Goal: Information Seeking & Learning: Check status

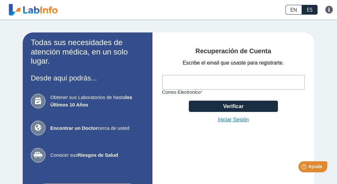
click at [226, 117] on link "Iniciar Sesión" at bounding box center [232, 120] width 31 height 8
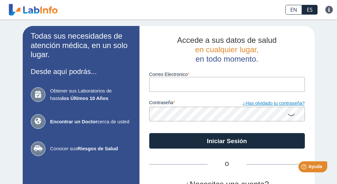
click at [246, 102] on link "¿Has olvidado tu contraseña?" at bounding box center [266, 103] width 78 height 7
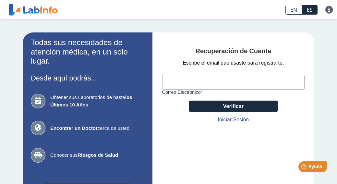
click at [199, 78] on input "Correo Electronico" at bounding box center [233, 82] width 143 height 15
drag, startPoint x: 220, startPoint y: 85, endPoint x: 167, endPoint y: 83, distance: 52.9
click at [167, 83] on input "[EMAIL_ADDRESS][DOMAIN_NAME]" at bounding box center [233, 82] width 143 height 15
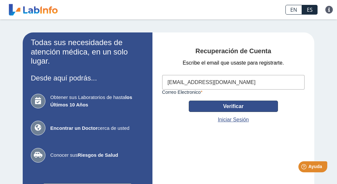
type input "[EMAIL_ADDRESS][DOMAIN_NAME]"
click at [207, 105] on button "Verificar" at bounding box center [233, 105] width 89 height 11
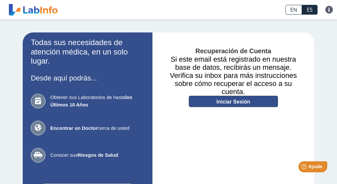
click at [210, 103] on link "Iniciar Sesión" at bounding box center [233, 101] width 89 height 11
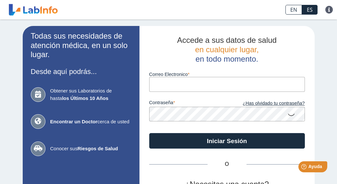
paste input "rdavila@adjpr.com"
type input "rdavila@adjpr.com"
click at [290, 115] on icon at bounding box center [291, 114] width 8 height 13
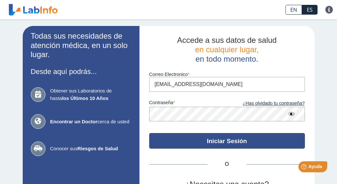
click at [258, 134] on button "Iniciar Sesión" at bounding box center [227, 141] width 156 height 16
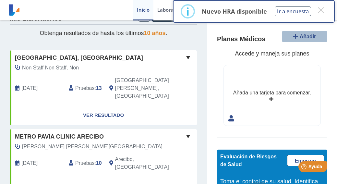
scroll to position [19, 0]
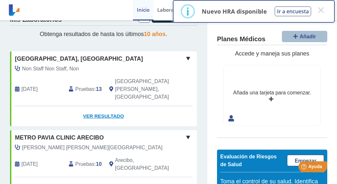
click at [111, 106] on link "Ver Resultado" at bounding box center [103, 116] width 187 height 20
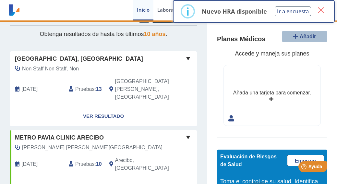
click at [319, 10] on button "×" at bounding box center [321, 10] width 12 height 12
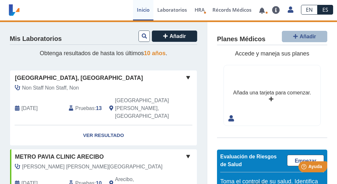
scroll to position [0, 0]
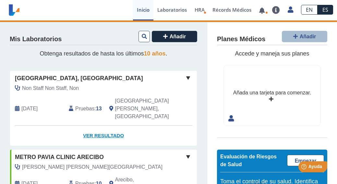
click at [114, 125] on link "Ver Resultado" at bounding box center [103, 135] width 187 height 20
click at [184, 78] on span at bounding box center [188, 78] width 8 height 8
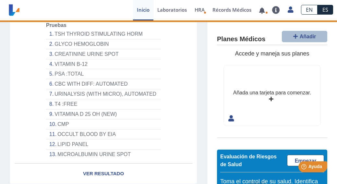
scroll to position [114, 0]
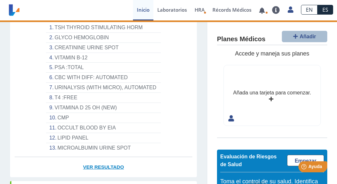
click at [108, 157] on link "Ver Resultado" at bounding box center [103, 167] width 187 height 20
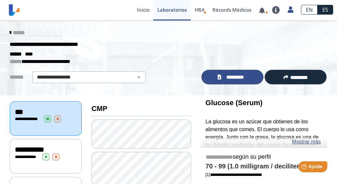
click at [249, 74] on link "*********" at bounding box center [232, 77] width 62 height 15
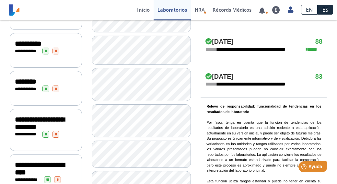
scroll to position [421, 0]
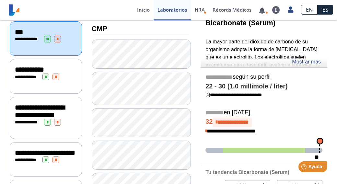
scroll to position [81, 0]
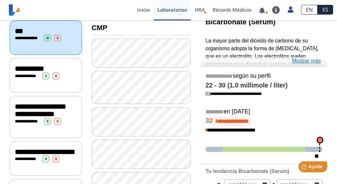
click at [298, 61] on link "Mostrar más" at bounding box center [306, 61] width 29 height 8
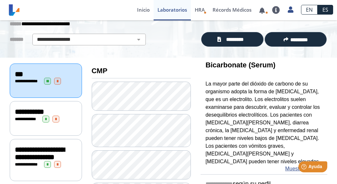
scroll to position [37, 0]
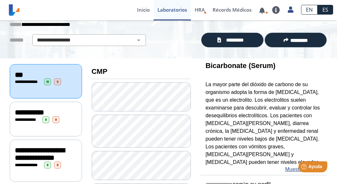
click at [71, 110] on div "**********" at bounding box center [46, 113] width 62 height 8
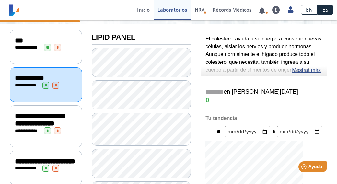
scroll to position [80, 0]
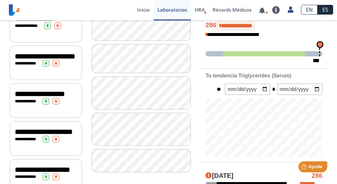
scroll to position [168, 0]
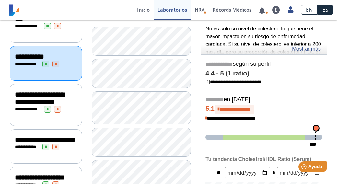
scroll to position [58, 0]
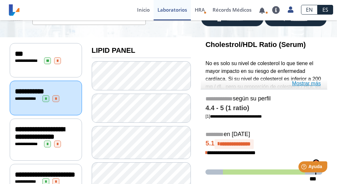
click at [303, 84] on link "Mostrar más" at bounding box center [306, 84] width 29 height 8
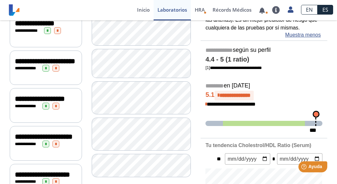
scroll to position [150, 0]
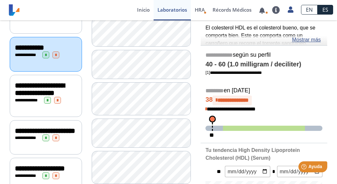
scroll to position [80, 0]
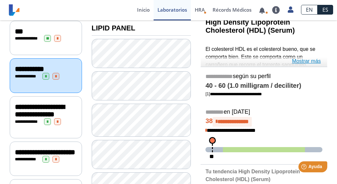
click at [302, 61] on link "Mostrar más" at bounding box center [306, 61] width 29 height 8
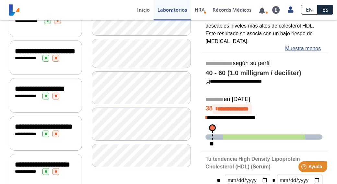
scroll to position [200, 0]
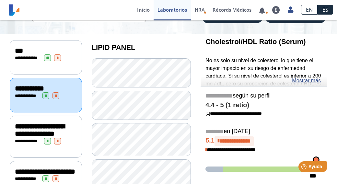
scroll to position [57, 0]
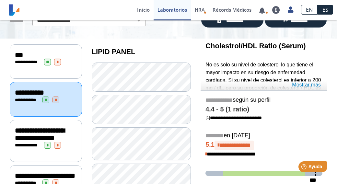
click at [297, 85] on link "Mostrar más" at bounding box center [306, 85] width 29 height 8
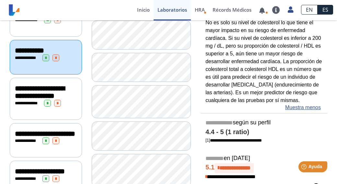
scroll to position [98, 0]
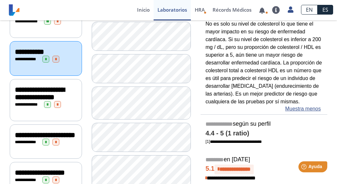
click at [73, 101] on div "**********" at bounding box center [46, 93] width 62 height 15
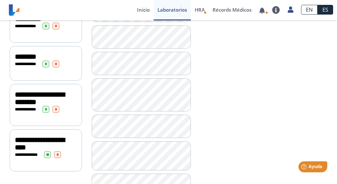
scroll to position [443, 0]
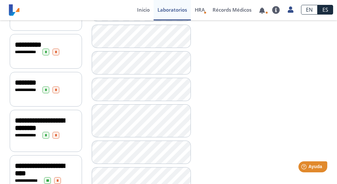
scroll to position [415, 0]
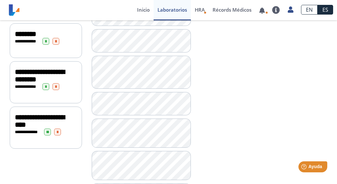
scroll to position [471, 0]
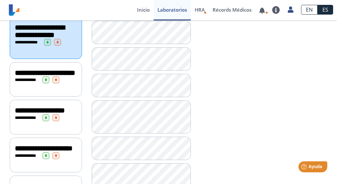
scroll to position [159, 0]
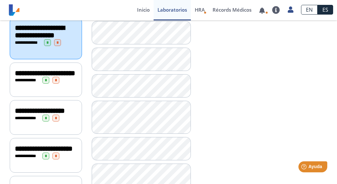
click at [78, 76] on div "**********" at bounding box center [46, 80] width 72 height 35
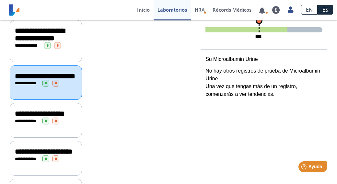
scroll to position [176, 0]
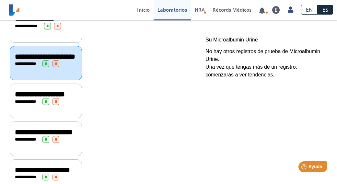
click at [74, 98] on div "**********" at bounding box center [46, 94] width 62 height 8
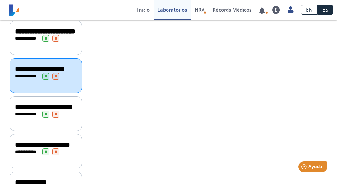
scroll to position [208, 0]
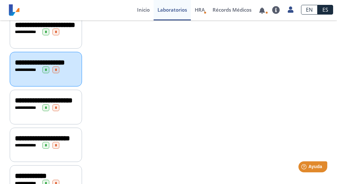
click at [75, 104] on div "**********" at bounding box center [46, 101] width 62 height 8
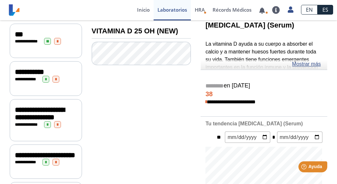
scroll to position [65, 0]
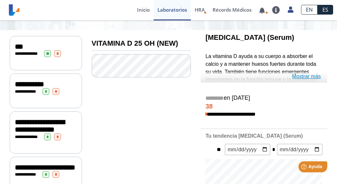
click at [306, 76] on link "Mostrar más" at bounding box center [306, 77] width 29 height 8
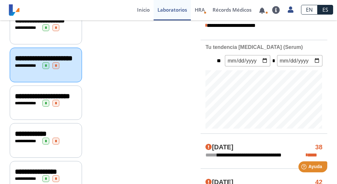
scroll to position [267, 0]
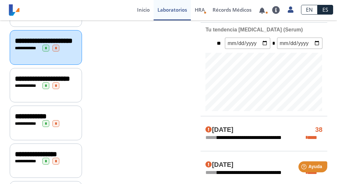
click at [73, 95] on div "**********" at bounding box center [46, 85] width 72 height 35
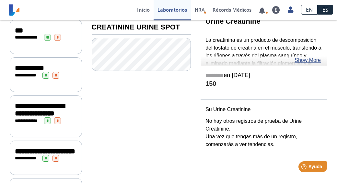
scroll to position [81, 0]
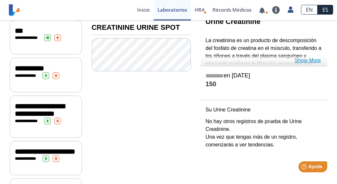
click at [300, 63] on link "Show More" at bounding box center [308, 61] width 26 height 8
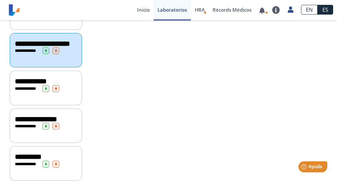
scroll to position [311, 0]
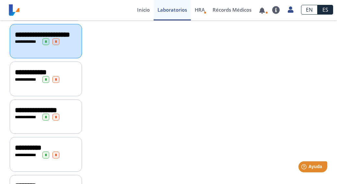
click at [74, 83] on div "**********" at bounding box center [46, 79] width 62 height 7
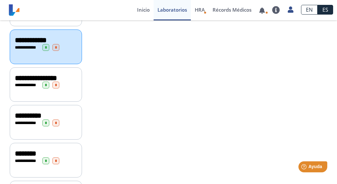
scroll to position [345, 0]
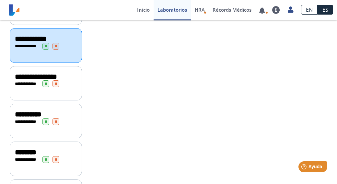
click at [76, 81] on div "**********" at bounding box center [46, 77] width 62 height 8
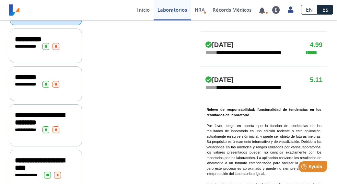
scroll to position [424, 0]
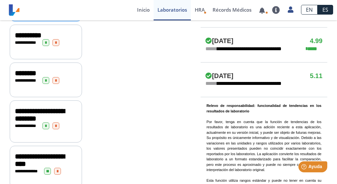
click at [76, 46] on div "**********" at bounding box center [46, 42] width 62 height 7
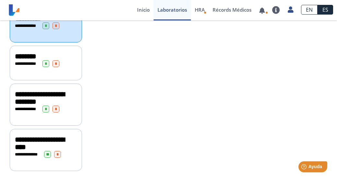
scroll to position [458, 0]
click at [72, 60] on div "********" at bounding box center [46, 56] width 62 height 8
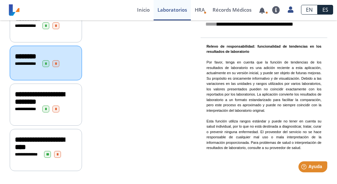
scroll to position [475, 0]
click at [79, 90] on div "**********" at bounding box center [46, 105] width 72 height 42
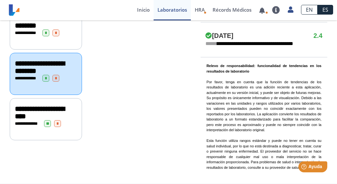
scroll to position [475, 0]
click at [75, 136] on div "**********" at bounding box center [46, 119] width 72 height 42
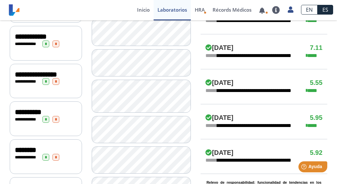
scroll to position [360, 0]
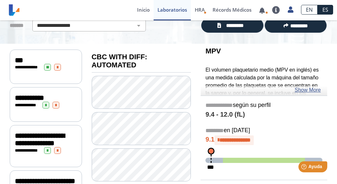
scroll to position [45, 0]
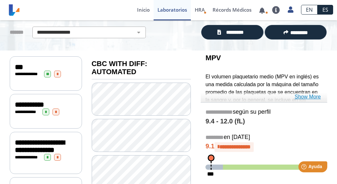
click at [313, 99] on link "Show More" at bounding box center [308, 97] width 26 height 8
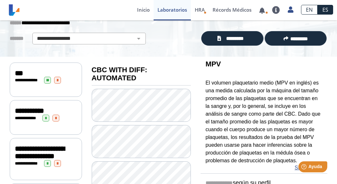
scroll to position [37, 0]
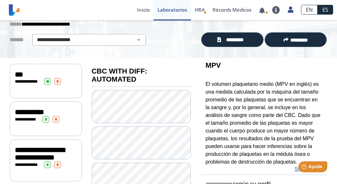
click at [71, 86] on div "**********" at bounding box center [46, 81] width 72 height 35
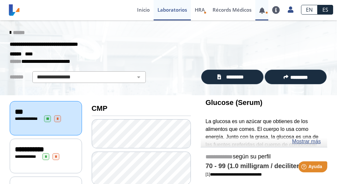
click at [265, 10] on link at bounding box center [261, 10] width 13 height 5
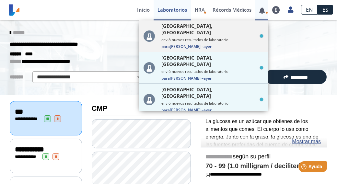
click at [239, 44] on span "Para [PERSON_NAME] – [DATE]" at bounding box center [212, 47] width 102 height 6
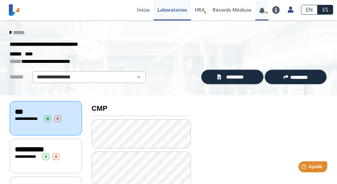
click at [262, 8] on link at bounding box center [261, 10] width 13 height 5
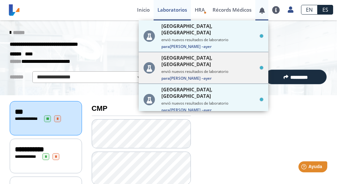
click at [228, 69] on small "envió nuevos resultados de laboratorio" at bounding box center [212, 71] width 102 height 5
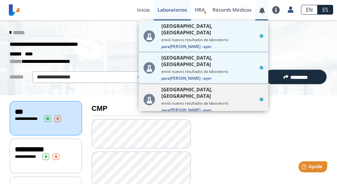
click at [236, 86] on span "[GEOGRAPHIC_DATA], [GEOGRAPHIC_DATA]" at bounding box center [209, 92] width 96 height 13
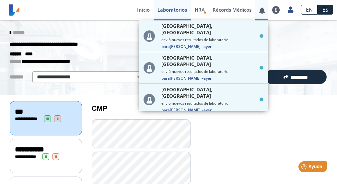
click at [232, 118] on span "[GEOGRAPHIC_DATA], [GEOGRAPHIC_DATA]" at bounding box center [209, 124] width 96 height 13
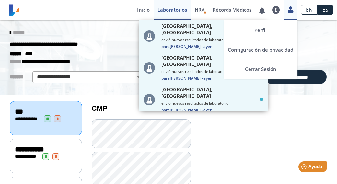
click at [291, 7] on icon at bounding box center [291, 9] width 6 height 5
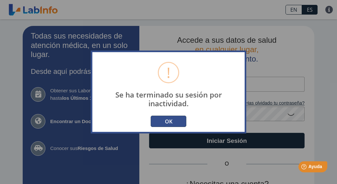
click at [171, 118] on button "OK" at bounding box center [169, 121] width 36 height 11
